Goal: Task Accomplishment & Management: Manage account settings

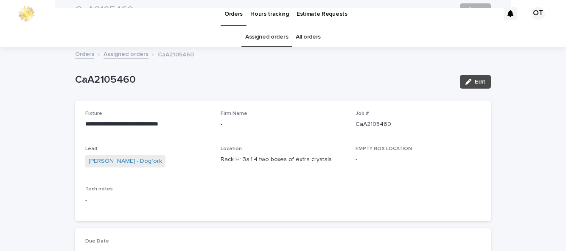
scroll to position [27, 0]
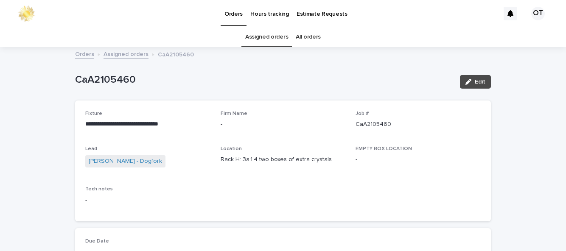
click at [273, 27] on link "Assigned orders" at bounding box center [266, 37] width 43 height 20
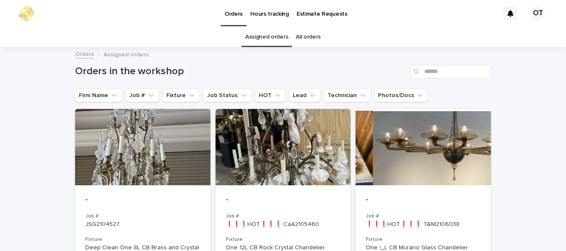
click at [459, 131] on div at bounding box center [423, 147] width 135 height 76
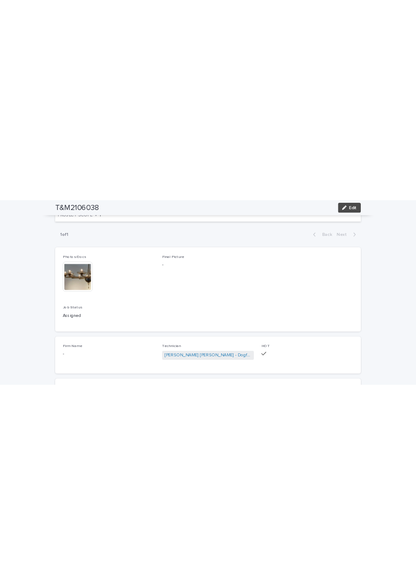
scroll to position [328, 0]
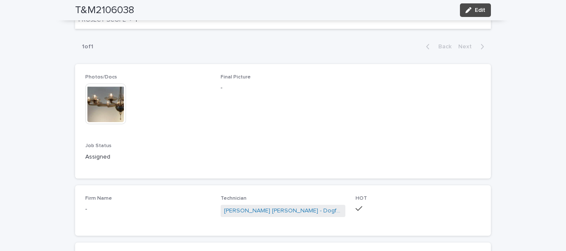
click at [111, 108] on img at bounding box center [105, 104] width 41 height 41
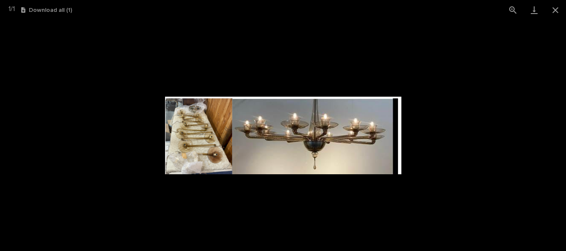
click at [201, 132] on img at bounding box center [283, 136] width 236 height 78
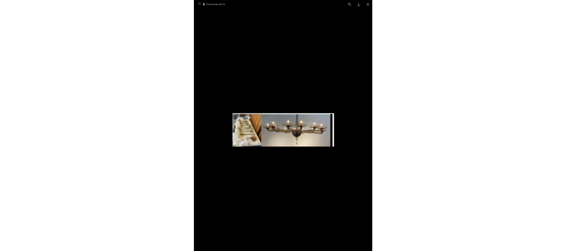
scroll to position [0, 0]
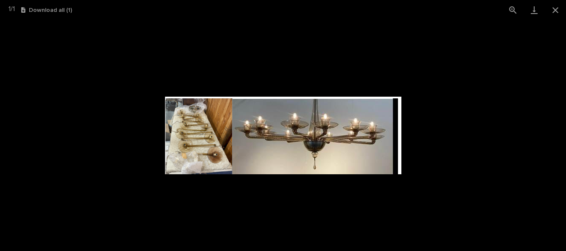
click at [553, 11] on button "Close gallery" at bounding box center [555, 10] width 21 height 20
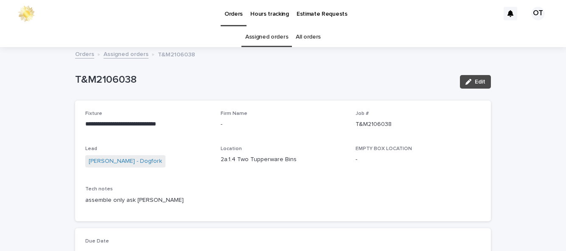
click at [446, 169] on div "EMPTY BOX LOCATION -" at bounding box center [418, 158] width 125 height 25
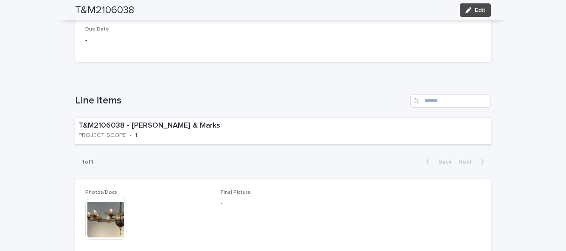
scroll to position [214, 0]
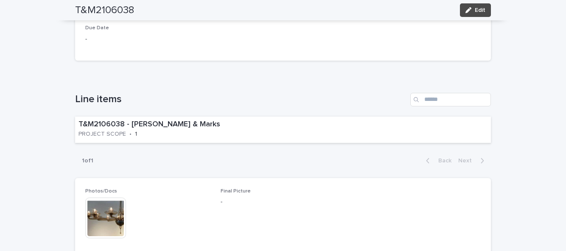
click at [476, 9] on span "Edit" at bounding box center [480, 10] width 11 height 6
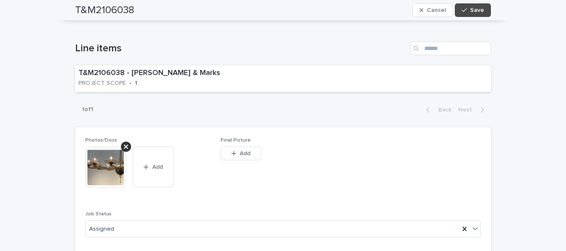
scroll to position [276, 0]
click at [240, 155] on span "Add" at bounding box center [245, 155] width 11 height 6
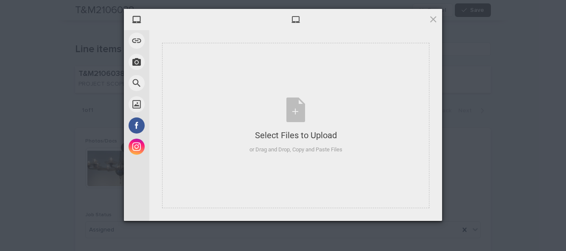
click at [340, 184] on div "Select Files to Upload or Drag and Drop, Copy and Paste Files" at bounding box center [295, 126] width 267 height 166
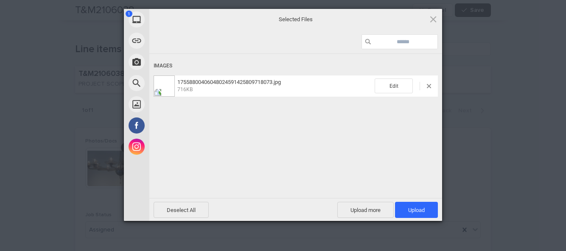
click at [422, 214] on span "Upload 1" at bounding box center [416, 210] width 17 height 6
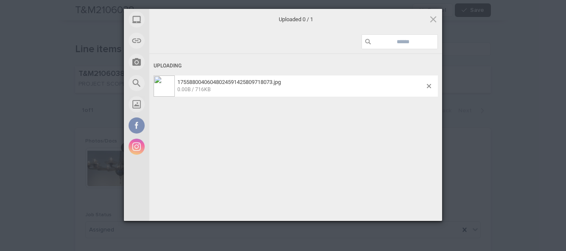
click at [374, 184] on div "Uploading 17558800406048024591425809718073.jpg 0.00B / 716KB" at bounding box center [295, 139] width 293 height 170
click at [423, 224] on div "Uploading 17558800406048024591425809718073.jpg 0.00B / 716KB" at bounding box center [295, 139] width 293 height 170
click at [414, 224] on div "Uploading 17558800406048024591425809718073.jpg 0.00B / 716KB" at bounding box center [295, 139] width 293 height 170
click at [436, 24] on span at bounding box center [433, 18] width 9 height 9
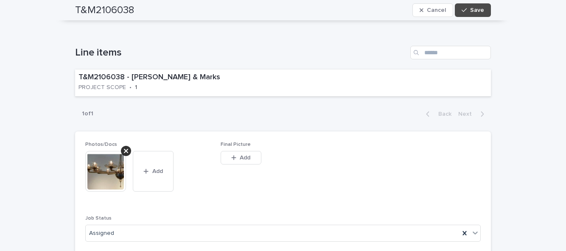
scroll to position [272, 0]
click at [260, 158] on button "Add" at bounding box center [241, 159] width 41 height 14
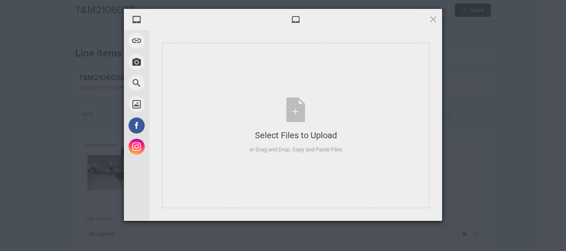
click at [345, 196] on div "Select Files to Upload or Drag and Drop, Copy and Paste Files" at bounding box center [295, 126] width 267 height 166
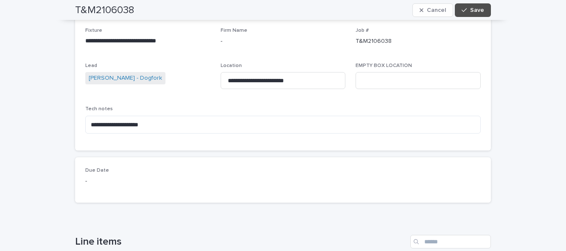
scroll to position [0, 0]
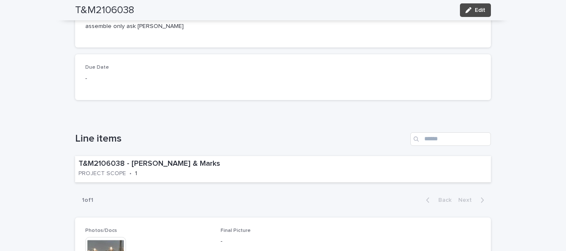
scroll to position [174, 0]
click at [477, 15] on button "Edit" at bounding box center [475, 10] width 31 height 14
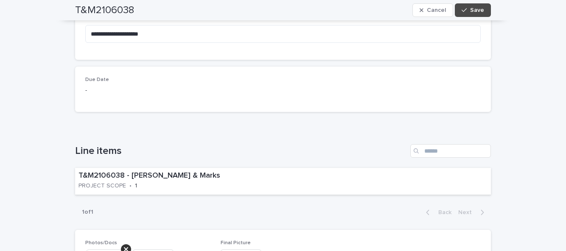
scroll to position [300, 0]
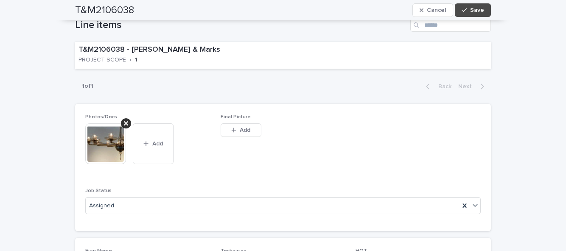
click at [248, 131] on span "Add" at bounding box center [245, 130] width 11 height 6
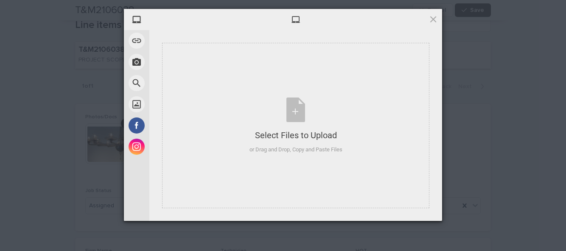
click at [330, 167] on div "Select Files to Upload or Drag and Drop, Copy and Paste Files" at bounding box center [295, 126] width 267 height 166
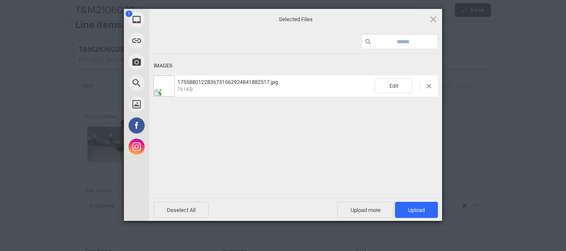
click at [416, 208] on span "Upload 1" at bounding box center [416, 210] width 17 height 6
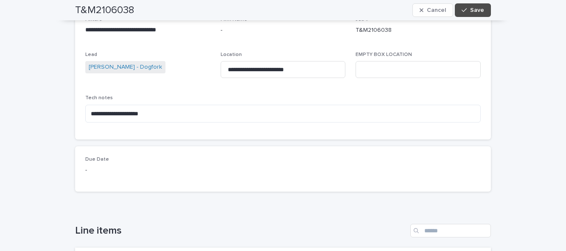
scroll to position [82, 0]
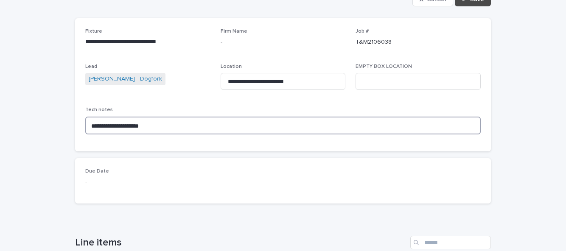
click at [175, 128] on textarea "**********" at bounding box center [283, 126] width 396 height 18
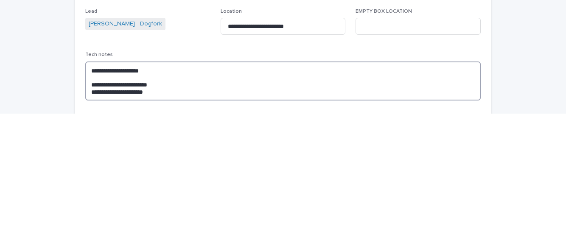
scroll to position [0, 0]
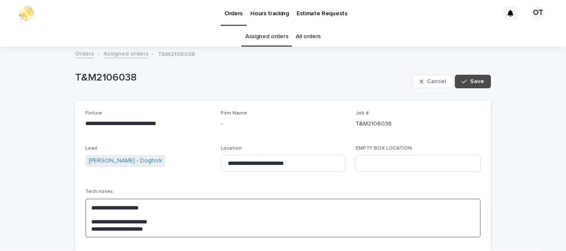
type textarea "**********"
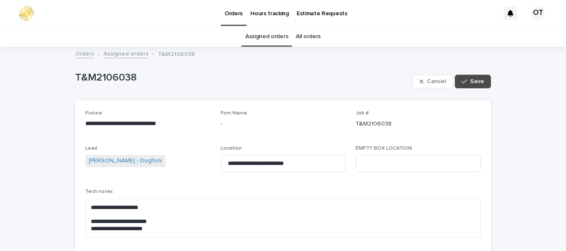
click at [478, 84] on span "Save" at bounding box center [477, 82] width 14 height 6
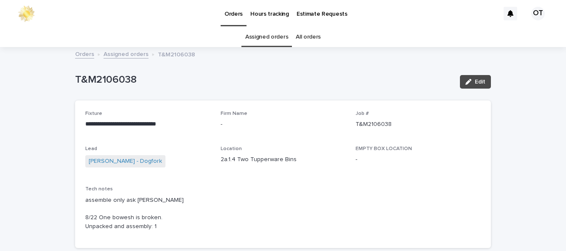
click at [274, 44] on link "Assigned orders" at bounding box center [266, 37] width 43 height 20
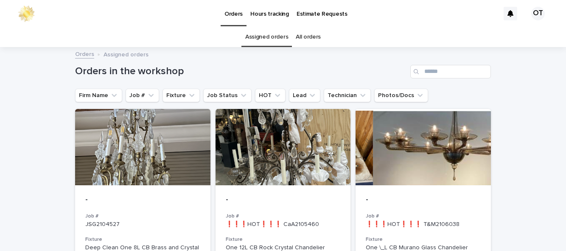
click at [298, 151] on div at bounding box center [283, 147] width 135 height 76
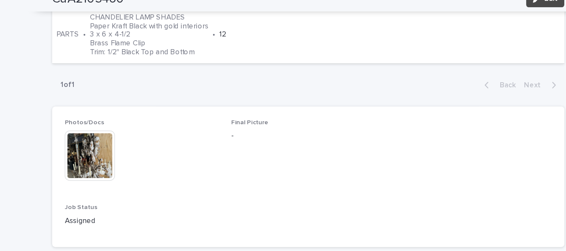
scroll to position [487, 0]
click at [105, 117] on img at bounding box center [105, 137] width 41 height 41
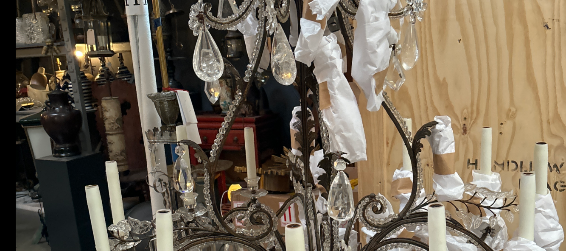
scroll to position [0, 0]
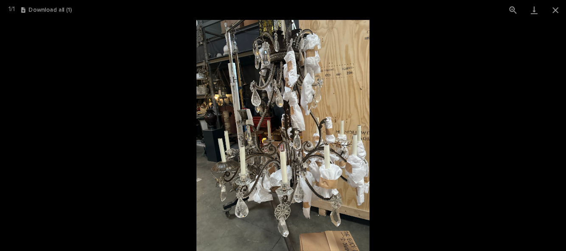
click at [557, 7] on button "Close gallery" at bounding box center [555, 10] width 21 height 20
